Goal: Find contact information: Find contact information

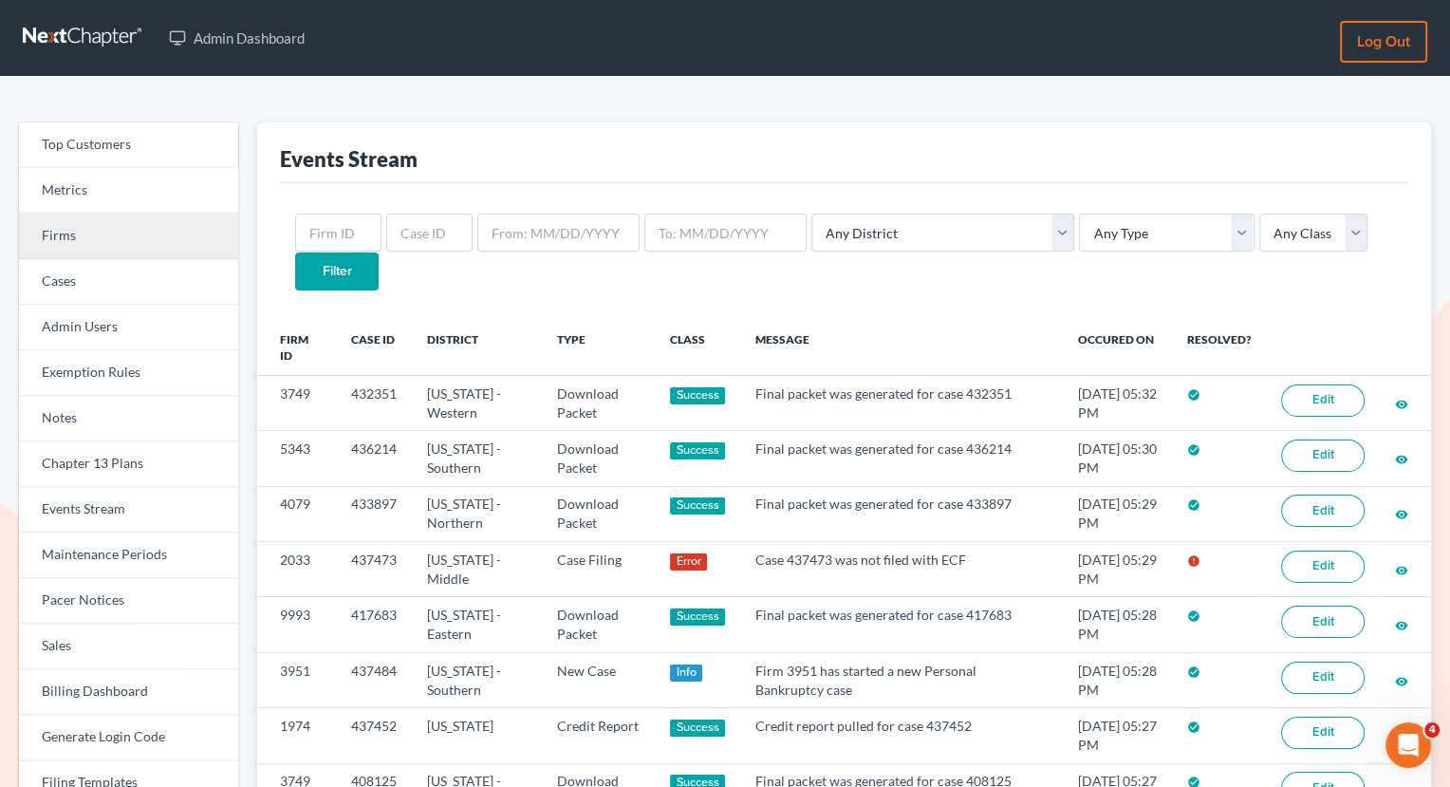
click at [103, 227] on link "Firms" at bounding box center [128, 237] width 219 height 46
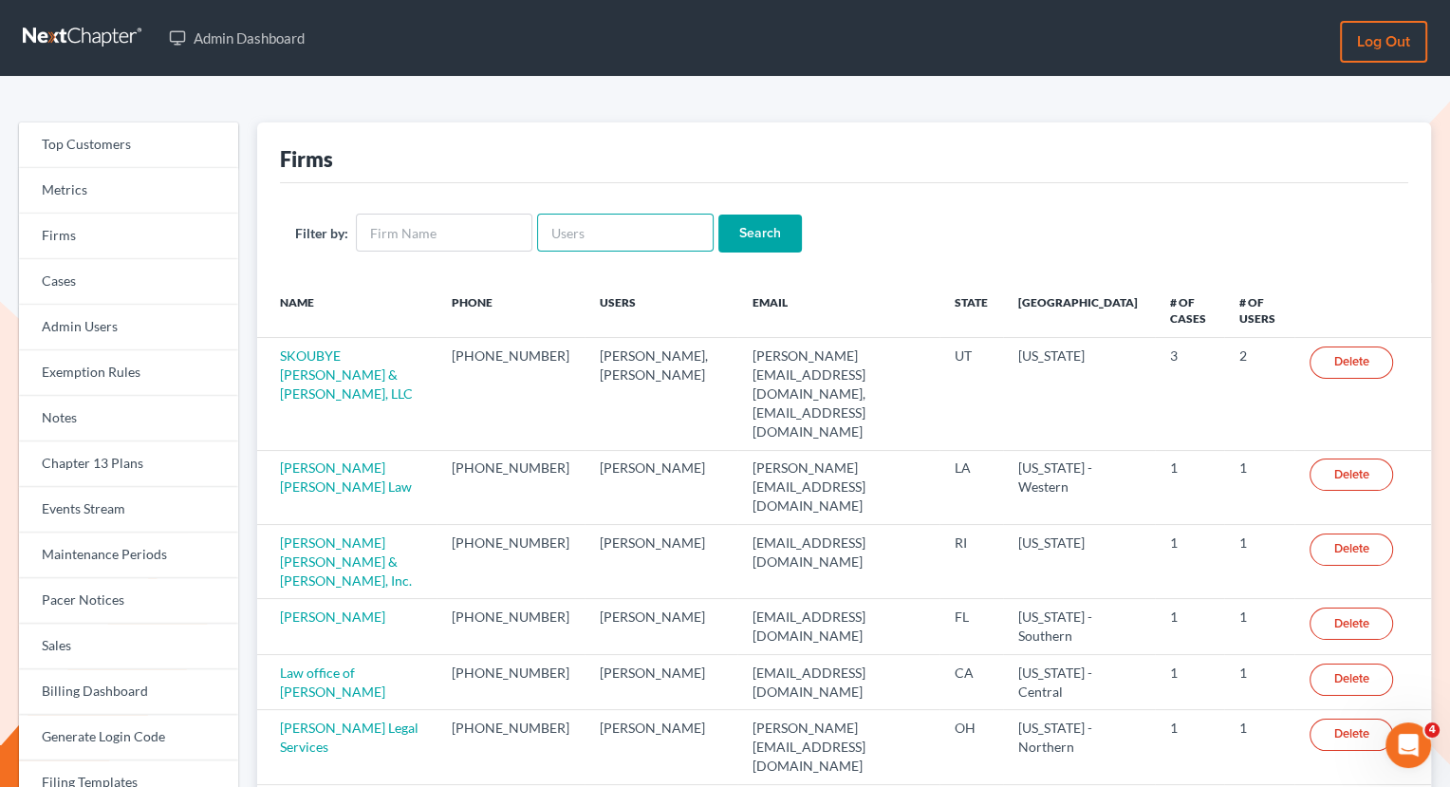
click at [570, 227] on input "text" at bounding box center [625, 233] width 177 height 38
click at [476, 237] on input "text" at bounding box center [444, 233] width 177 height 38
type input "hill"
click at [754, 240] on input "Search" at bounding box center [760, 233] width 84 height 38
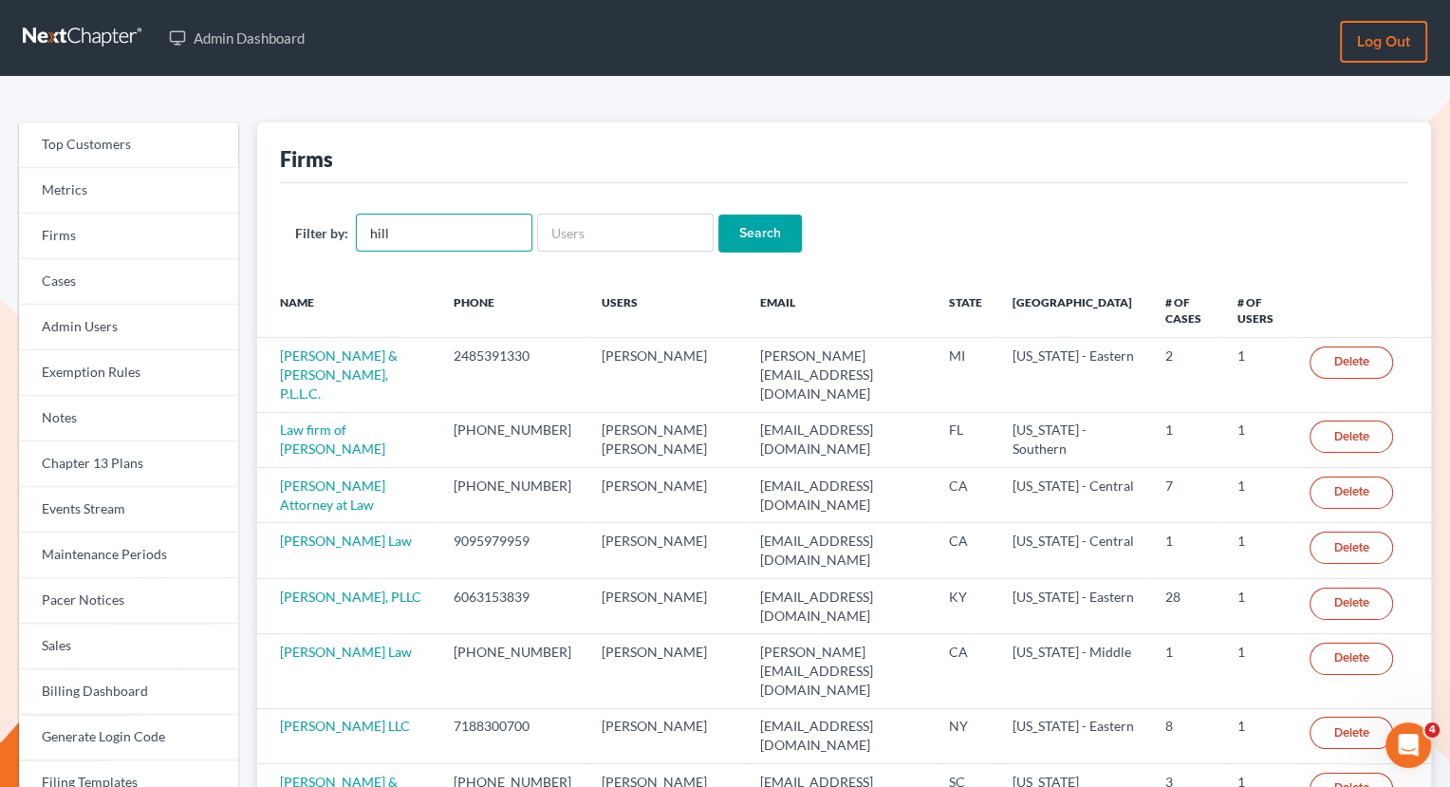
click at [433, 228] on input "hill" at bounding box center [444, 233] width 177 height 38
type input "hill law firm"
click at [718, 214] on input "Search" at bounding box center [760, 233] width 84 height 38
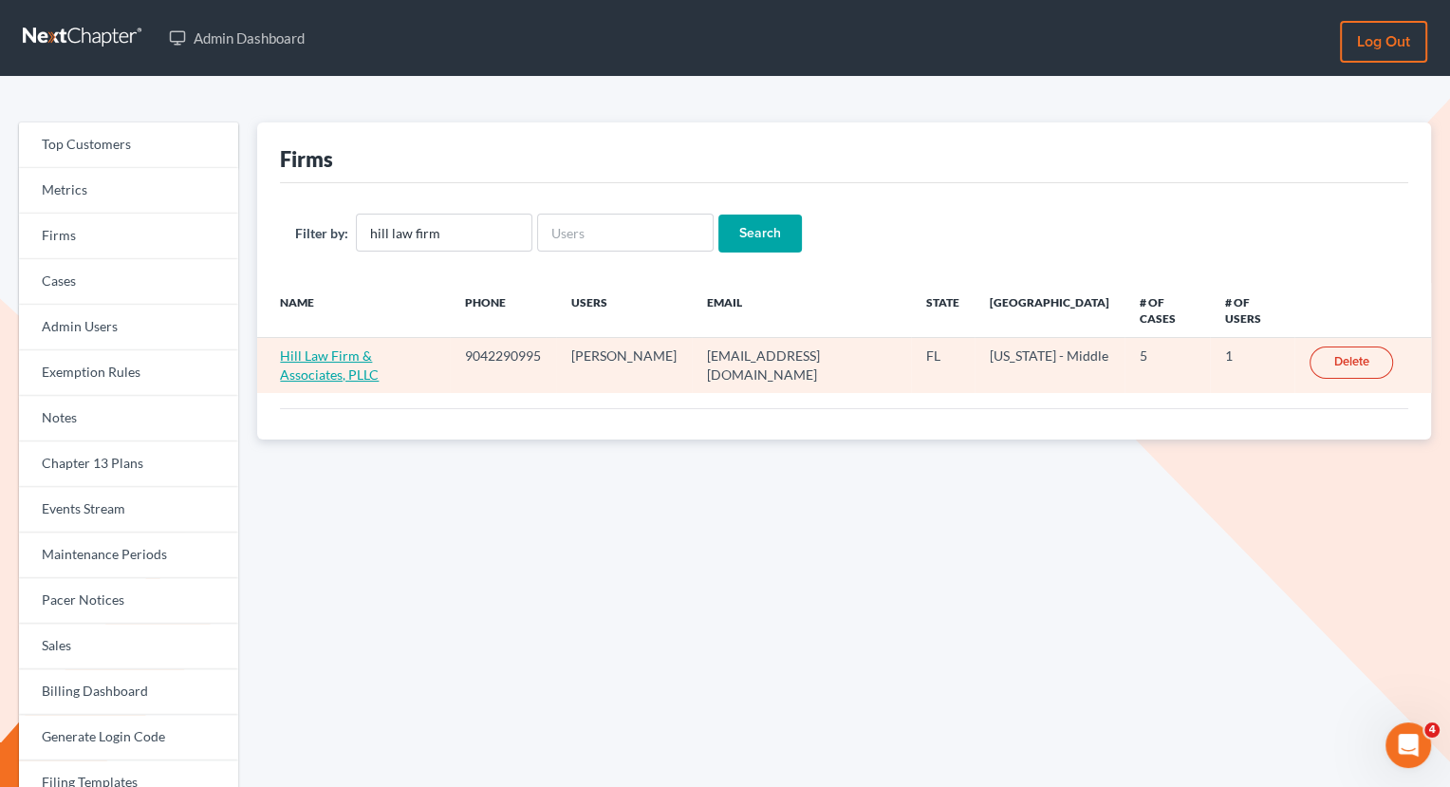
click at [379, 347] on link "Hill Law Firm & Associates, PLLC" at bounding box center [329, 364] width 99 height 35
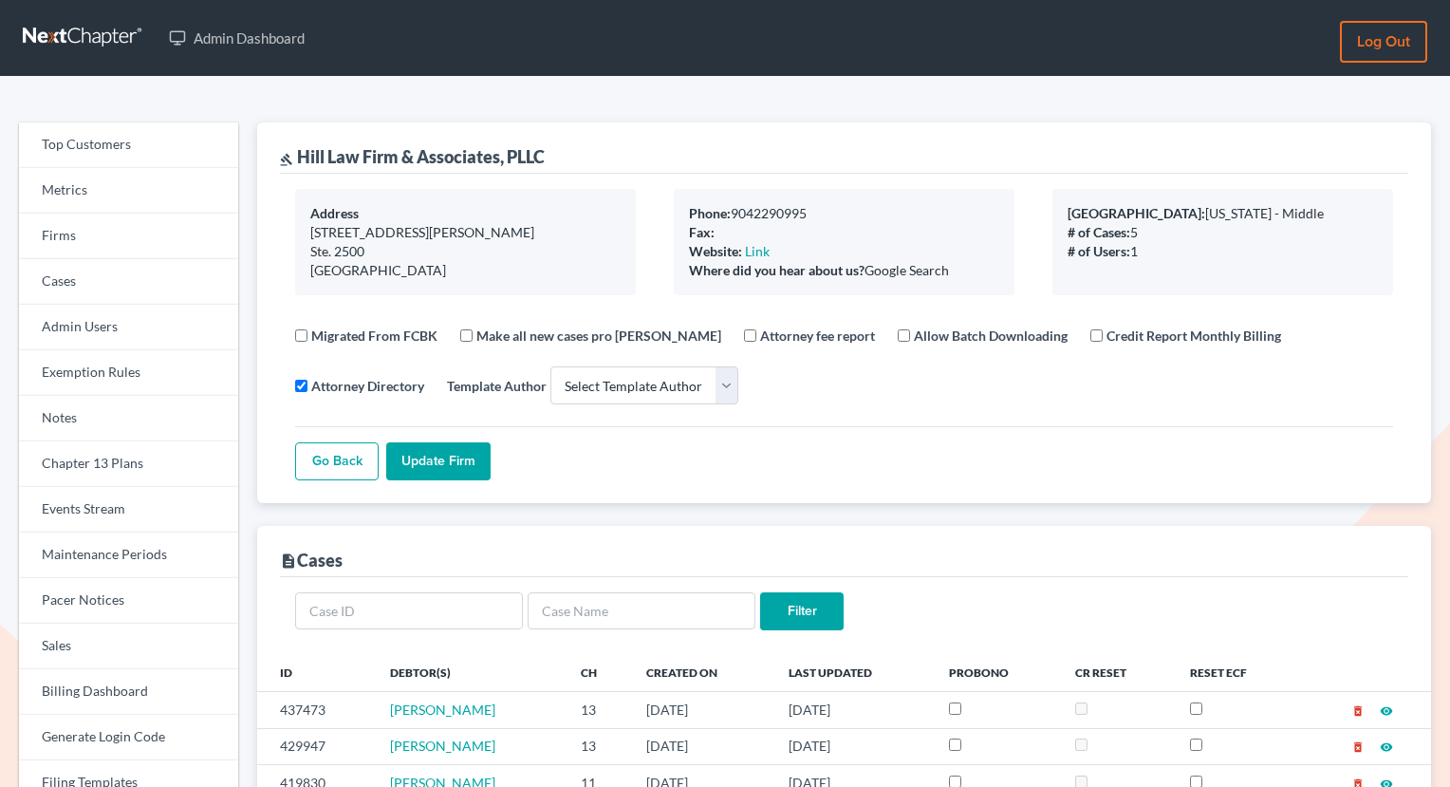
select select
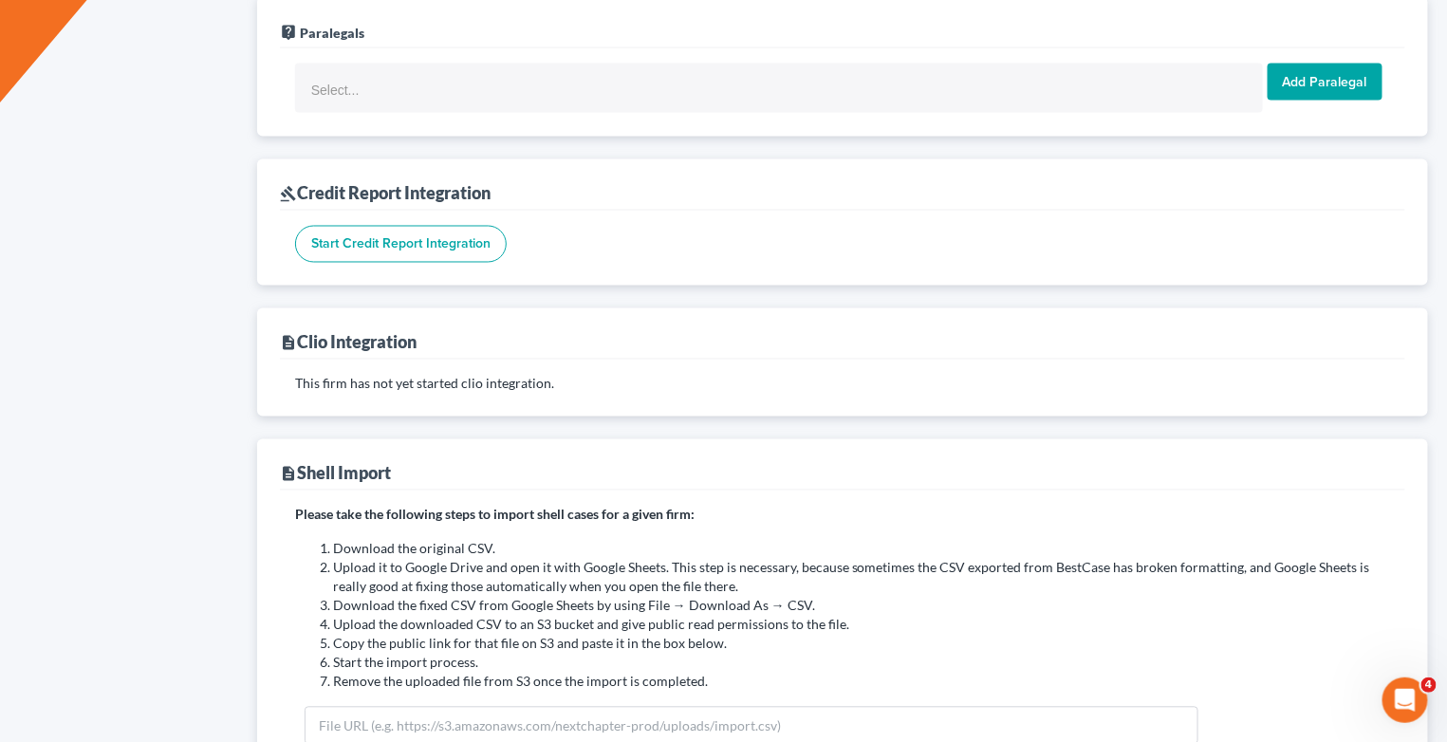
scroll to position [812, 0]
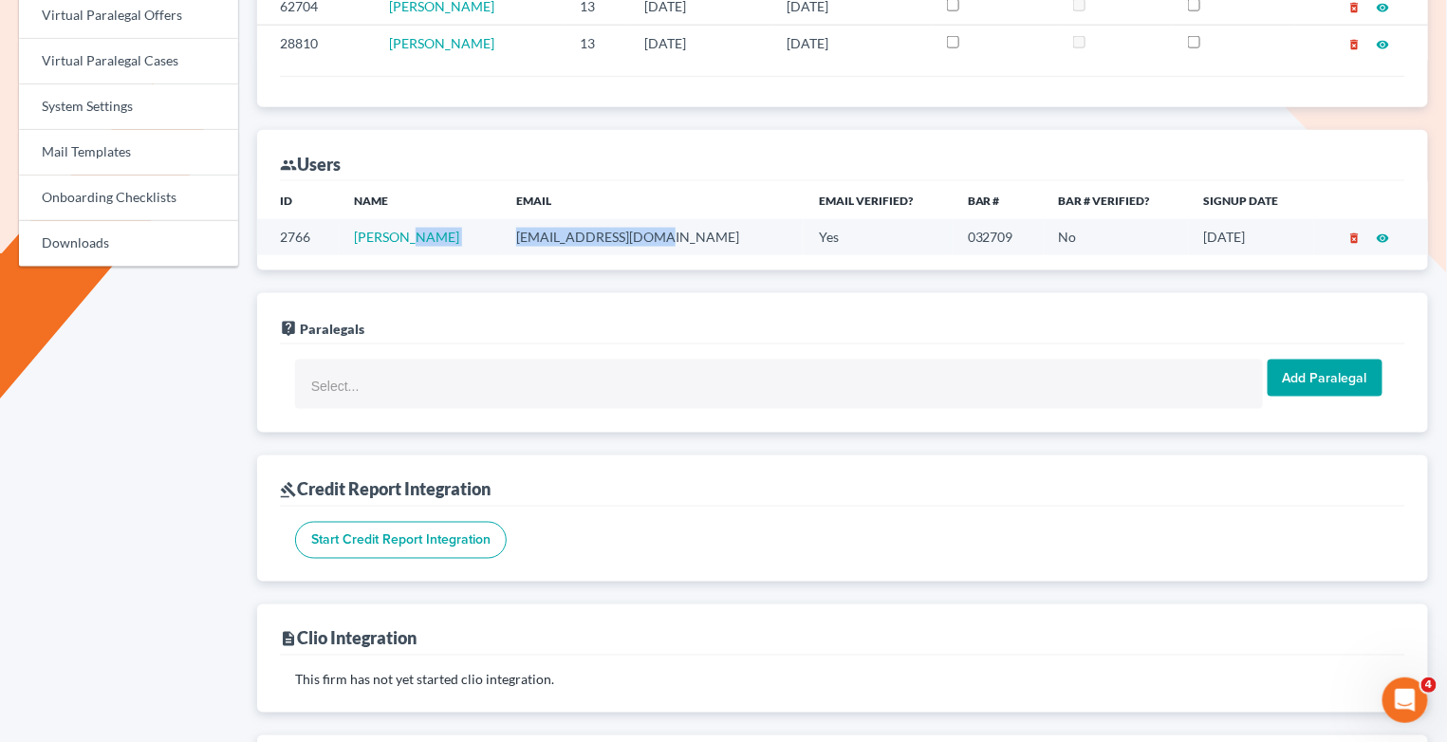
drag, startPoint x: 614, startPoint y: 224, endPoint x: 460, endPoint y: 221, distance: 153.8
click at [460, 221] on tr "2766 Ray Hill rayhillesq@gmail.com Yes 032709 No 08/19/2017 delete_forever visi…" at bounding box center [842, 236] width 1171 height 35
copy tr "rayhillesq@gmail.com"
